Goal: Task Accomplishment & Management: Manage account settings

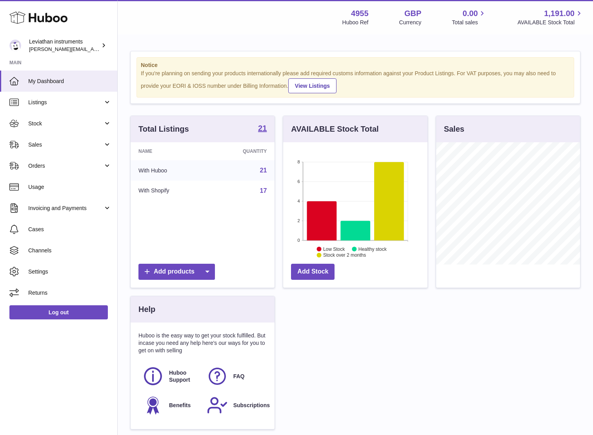
scroll to position [122, 144]
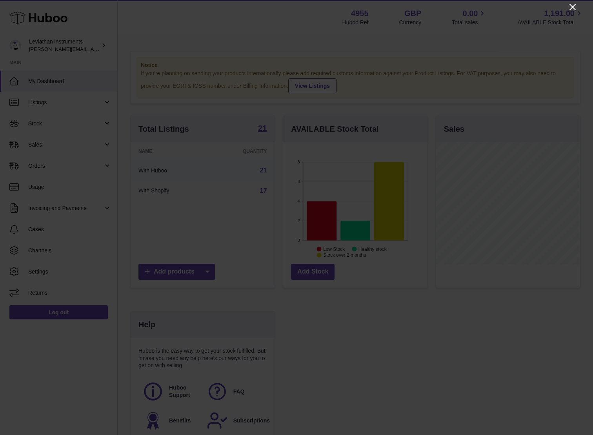
click at [572, 8] on icon "Close" at bounding box center [572, 6] width 9 height 9
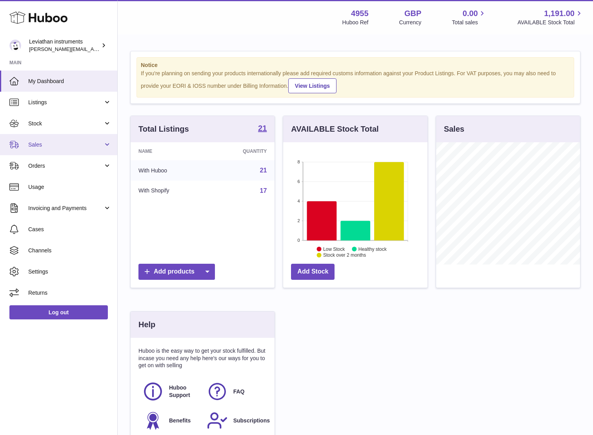
click at [38, 144] on span "Sales" at bounding box center [65, 144] width 75 height 7
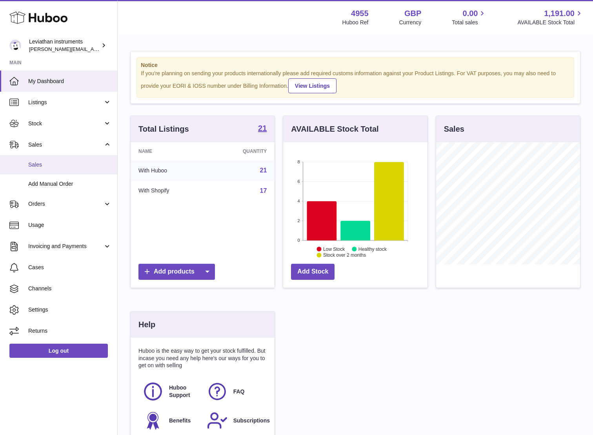
click at [40, 167] on span "Sales" at bounding box center [69, 164] width 83 height 7
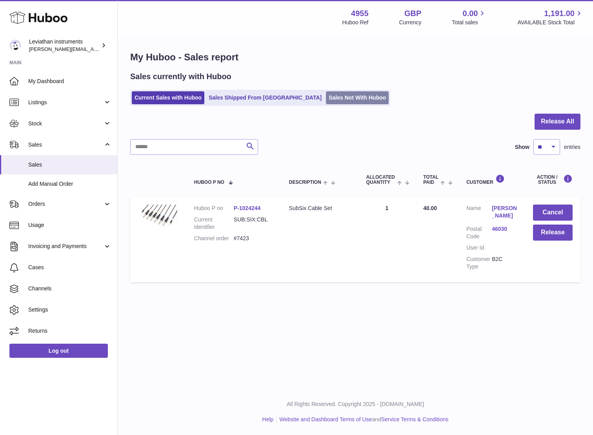
click at [326, 98] on link "Sales Not With Huboo" at bounding box center [357, 97] width 63 height 13
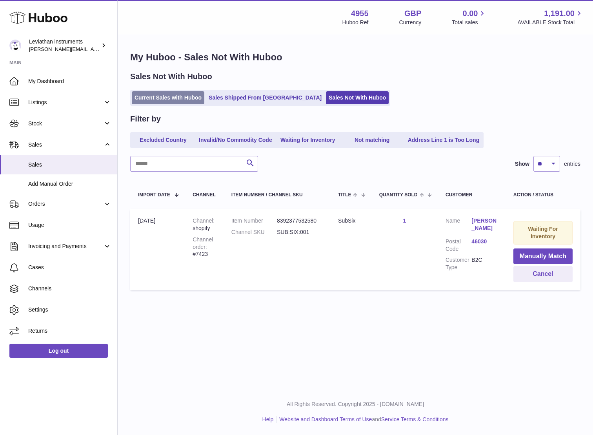
click at [165, 100] on link "Current Sales with Huboo" at bounding box center [168, 97] width 73 height 13
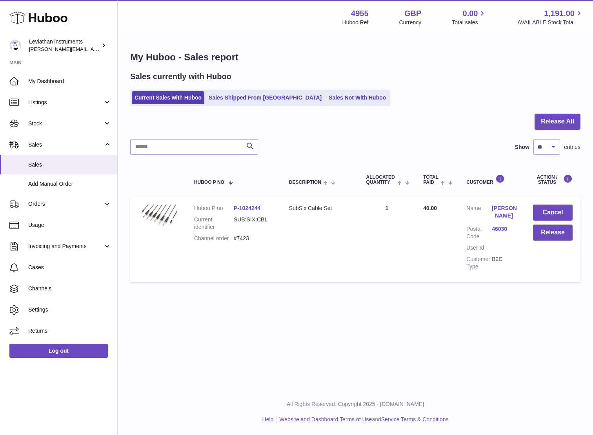
click at [498, 214] on link "sandro pizzichelli" at bounding box center [504, 212] width 25 height 15
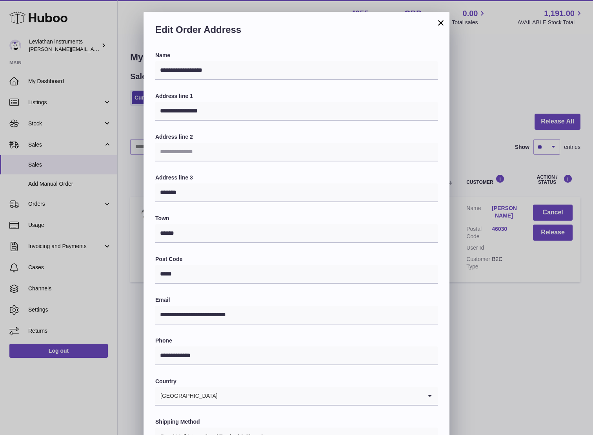
click at [439, 25] on button "×" at bounding box center [440, 22] width 9 height 9
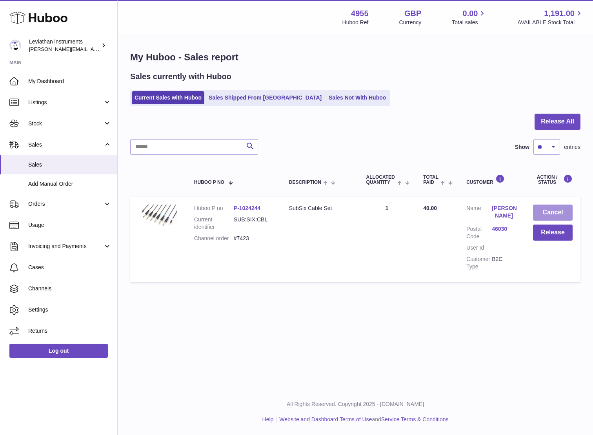
click at [545, 210] on button "Cancel" at bounding box center [553, 213] width 40 height 16
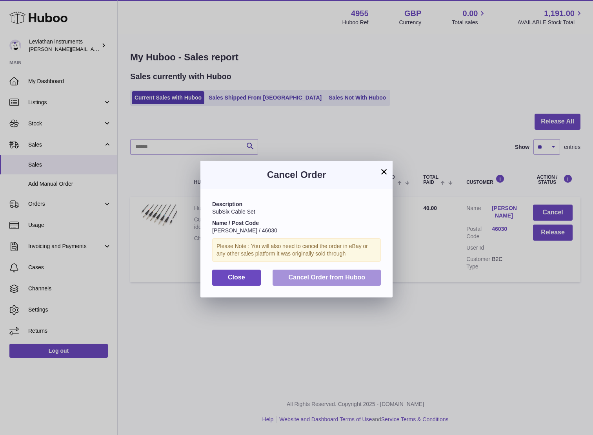
click at [348, 280] on span "Cancel Order from Huboo" at bounding box center [326, 277] width 77 height 7
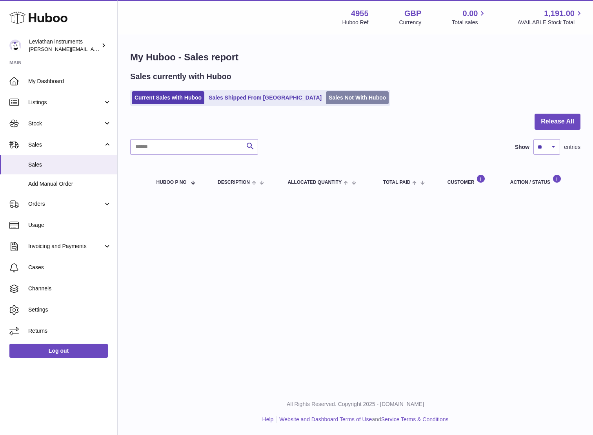
click at [326, 98] on link "Sales Not With Huboo" at bounding box center [357, 97] width 63 height 13
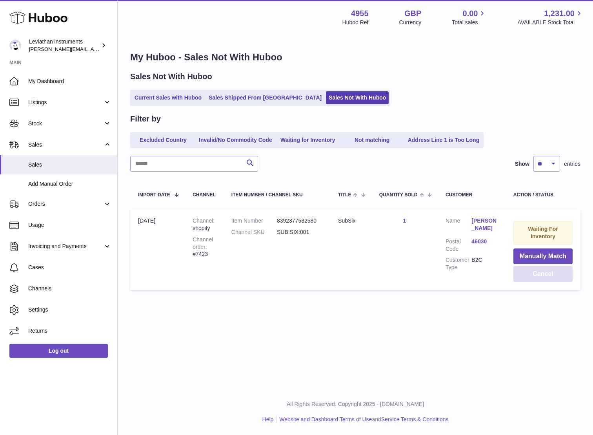
click at [542, 273] on button "Cancel" at bounding box center [542, 274] width 59 height 16
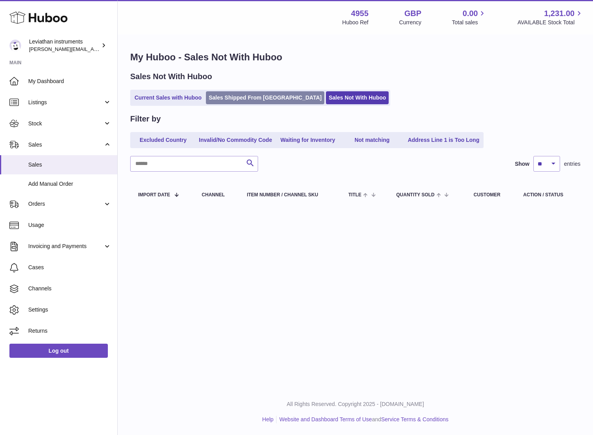
click at [227, 100] on link "Sales Shipped From [GEOGRAPHIC_DATA]" at bounding box center [265, 97] width 118 height 13
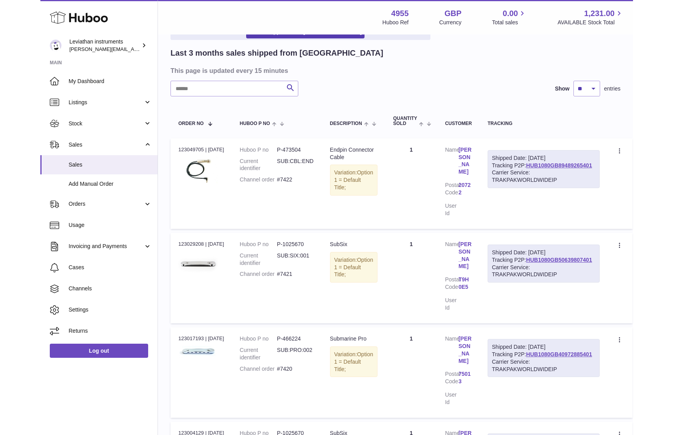
scroll to position [49, 0]
